Goal: Navigation & Orientation: Find specific page/section

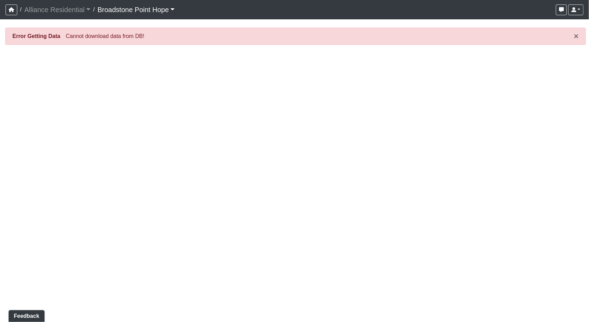
click at [111, 9] on link "Broadstone Point Hope" at bounding box center [136, 10] width 77 height 14
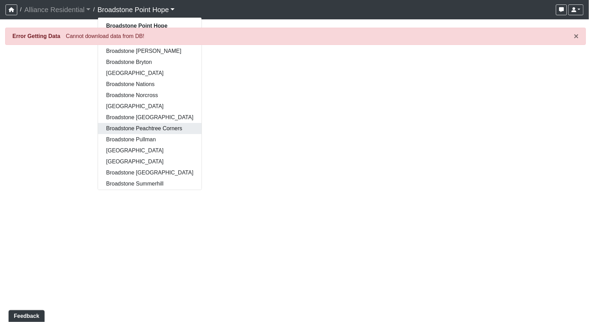
click at [152, 130] on link "Broadstone Peachtree Corners" at bounding box center [150, 128] width 104 height 11
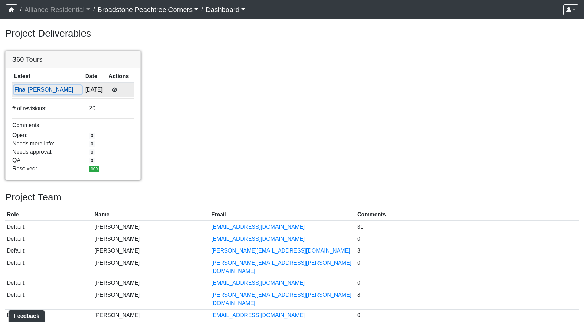
click at [31, 90] on button "Final [PERSON_NAME]" at bounding box center [48, 89] width 68 height 9
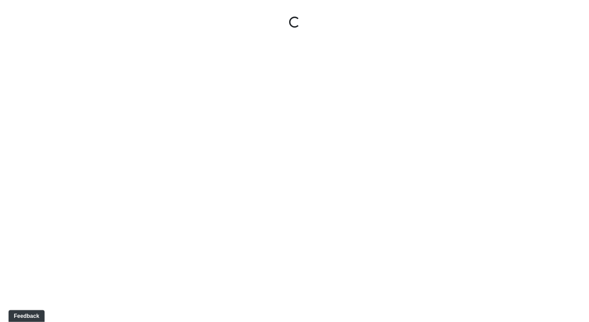
select select "leasing-entry"
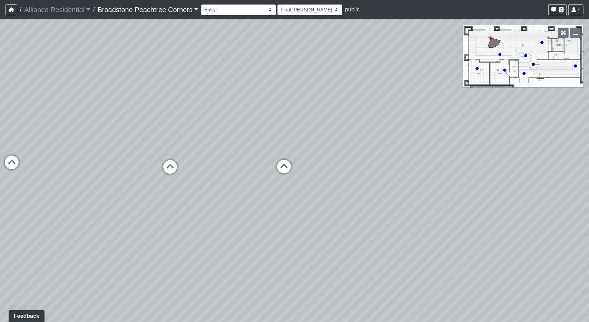
click at [139, 184] on div "Loading... Managers Office Loading... Desks Loading... Seating Loading... Coffe…" at bounding box center [294, 170] width 589 height 302
drag, startPoint x: 430, startPoint y: 195, endPoint x: 281, endPoint y: 189, distance: 149.6
click at [281, 189] on div "Loading... Managers Office Loading... Desks Loading... Seating Loading... Coffe…" at bounding box center [294, 170] width 589 height 302
drag, startPoint x: 281, startPoint y: 190, endPoint x: 291, endPoint y: 192, distance: 10.1
click at [291, 192] on div "Loading... Managers Office Loading... Desks Loading... Seating Loading... Coffe…" at bounding box center [294, 170] width 589 height 302
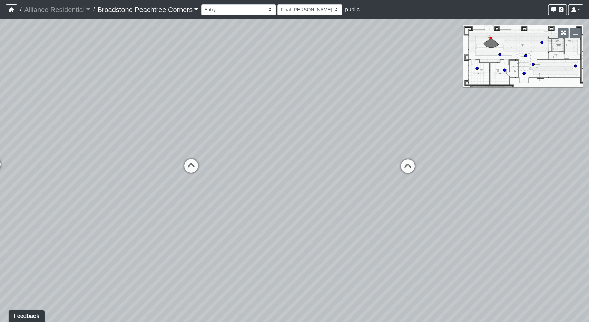
click at [207, 249] on div "Loading... Managers Office Loading... Desks Loading... Seating Loading... Coffe…" at bounding box center [294, 170] width 589 height 302
click at [161, 9] on link "Broadstone Peachtree Corners" at bounding box center [148, 10] width 101 height 14
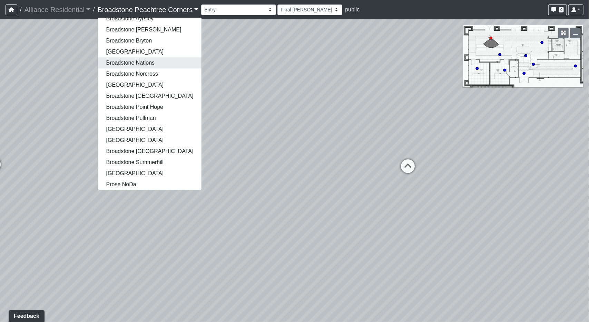
scroll to position [24, 0]
